Goal: Information Seeking & Learning: Learn about a topic

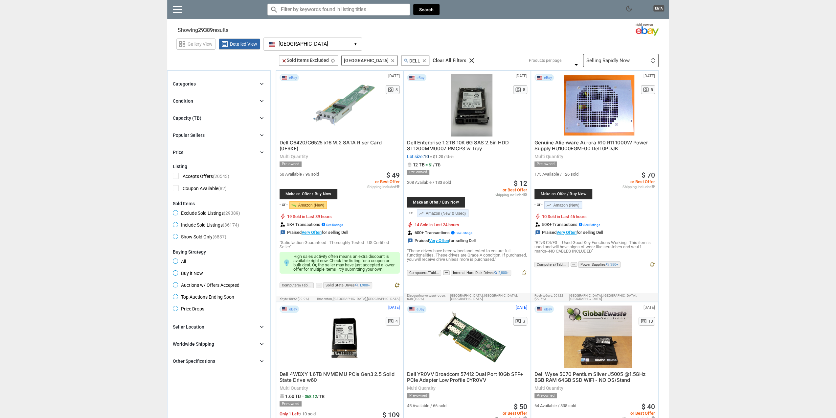
click at [373, 15] on div "search clear" at bounding box center [338, 10] width 143 height 12
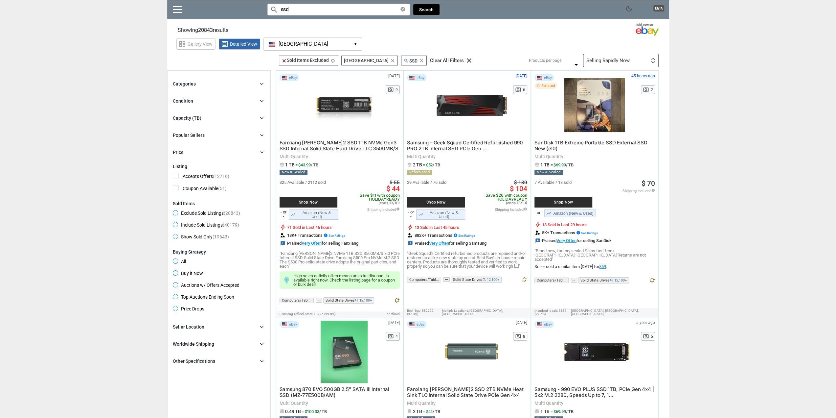
type input "ssd"
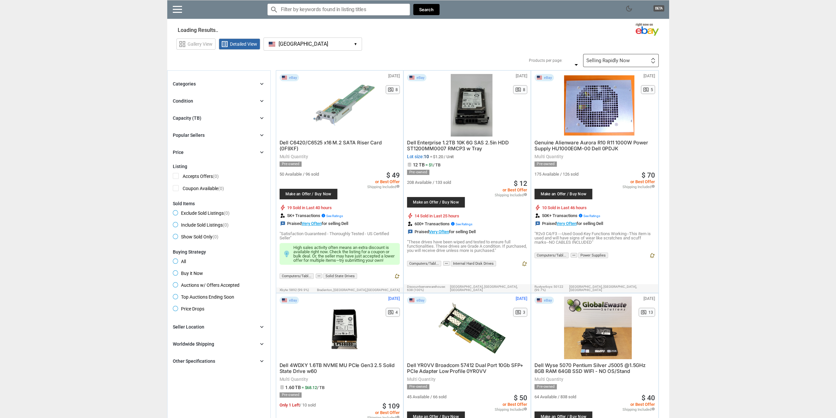
click at [347, 10] on input "Search for models" at bounding box center [338, 10] width 143 height 12
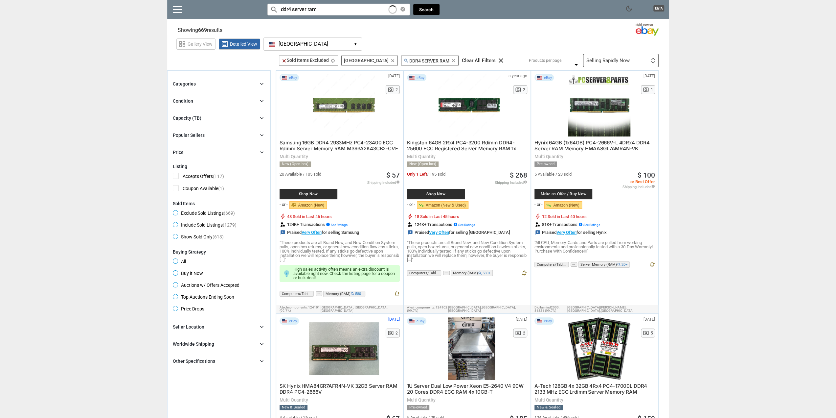
type input "ddr4 server ram"
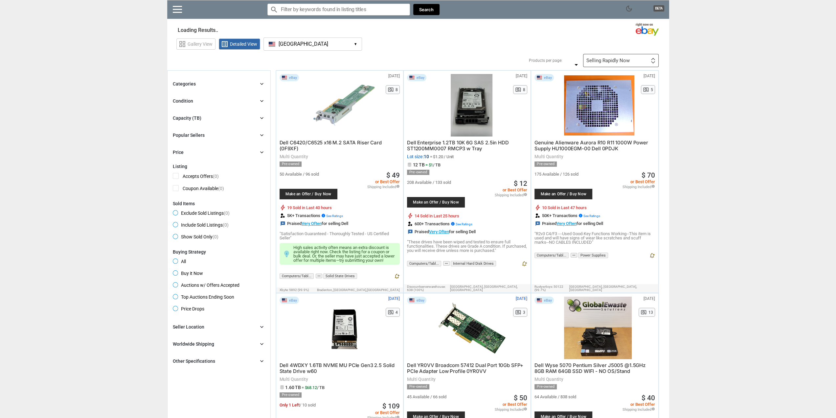
click at [378, 15] on div "search clear Search" at bounding box center [353, 9] width 172 height 18
click at [359, 11] on input "Search for models" at bounding box center [338, 10] width 143 height 12
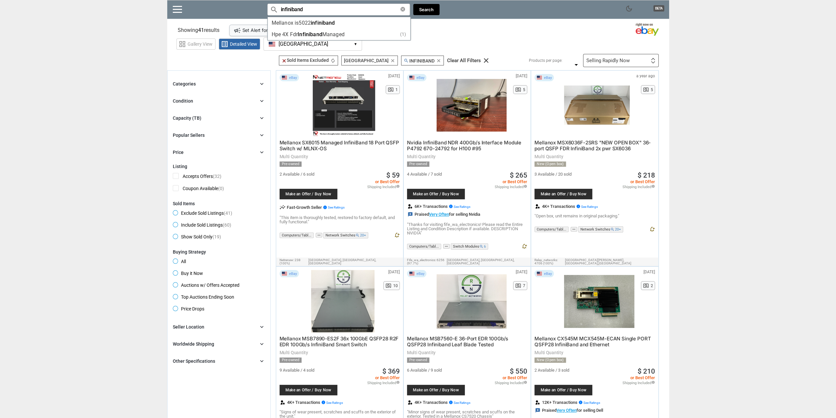
click at [543, 41] on div "grid_view Gallery View list_alt Detailed View USA USA ▾ Currency $ USD £ GBP € …" at bounding box center [422, 42] width 493 height 15
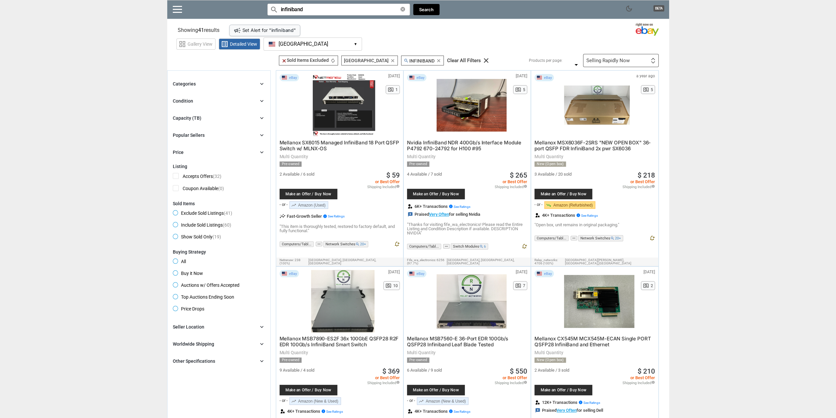
drag, startPoint x: 324, startPoint y: 12, endPoint x: 263, endPoint y: 13, distance: 61.8
click at [263, 13] on div "dark_mode BETA search Filter by keyword search infiniband clear Search" at bounding box center [418, 9] width 502 height 19
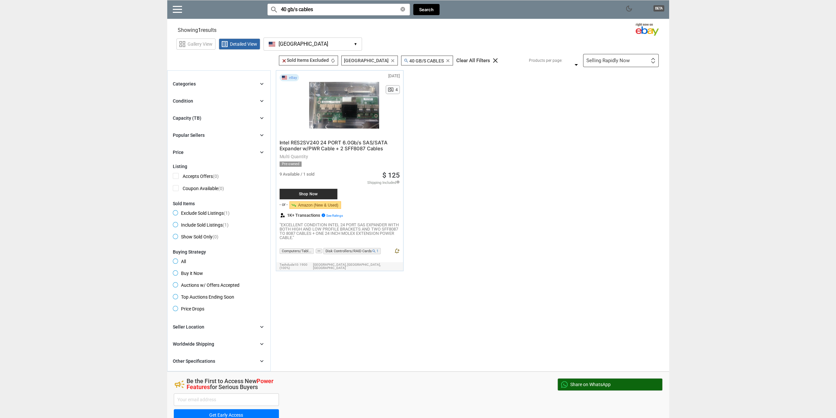
type input "40 gb/s cables"
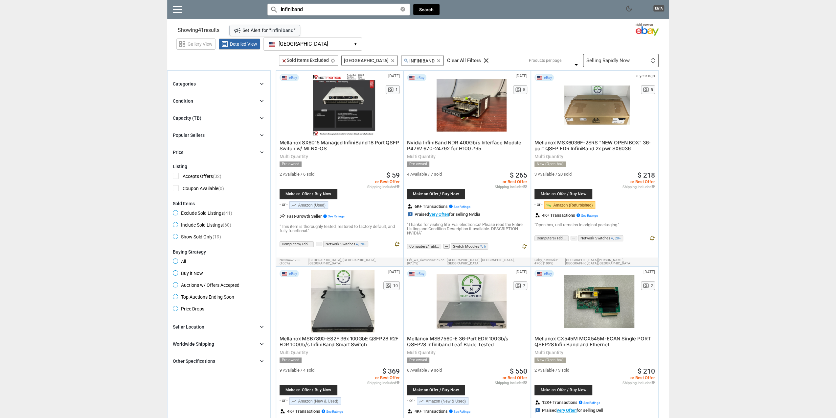
drag, startPoint x: 346, startPoint y: 9, endPoint x: 243, endPoint y: 5, distance: 102.6
click at [243, 5] on div "dark_mode BETA search Filter by keyword search infiniband clear Search" at bounding box center [418, 9] width 502 height 19
type input "sfp cables"
